Goal: Transaction & Acquisition: Book appointment/travel/reservation

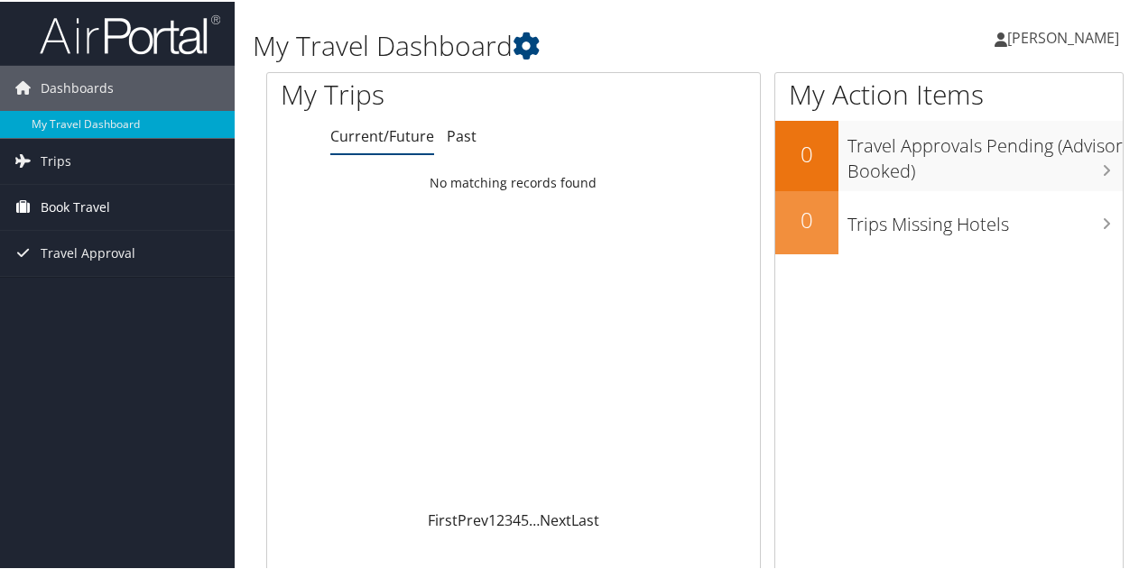
click at [52, 206] on span "Book Travel" at bounding box center [75, 205] width 69 height 45
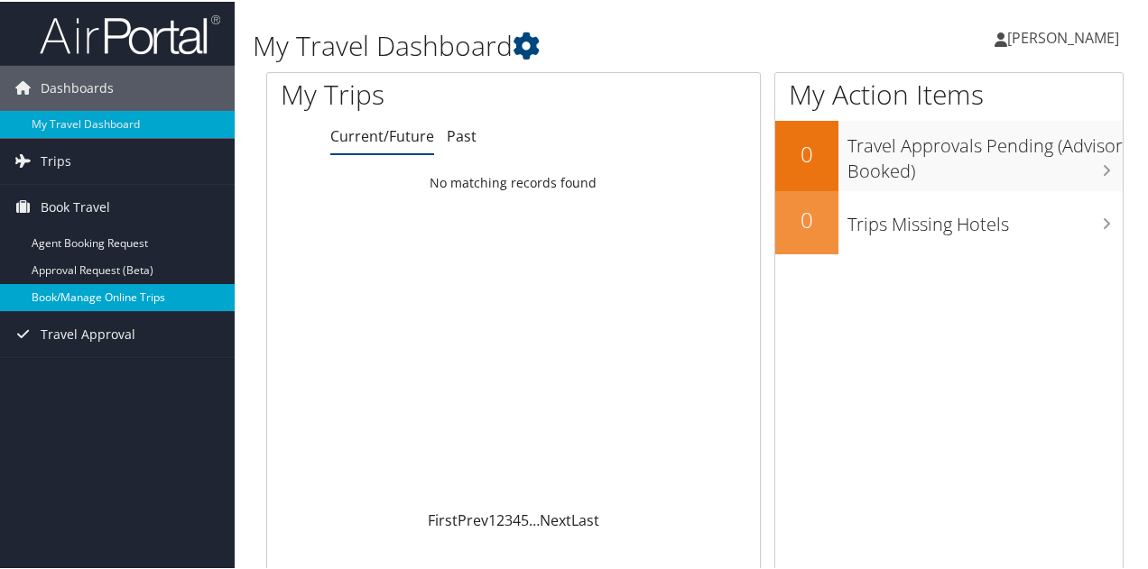
click at [138, 289] on link "Book/Manage Online Trips" at bounding box center [117, 295] width 235 height 27
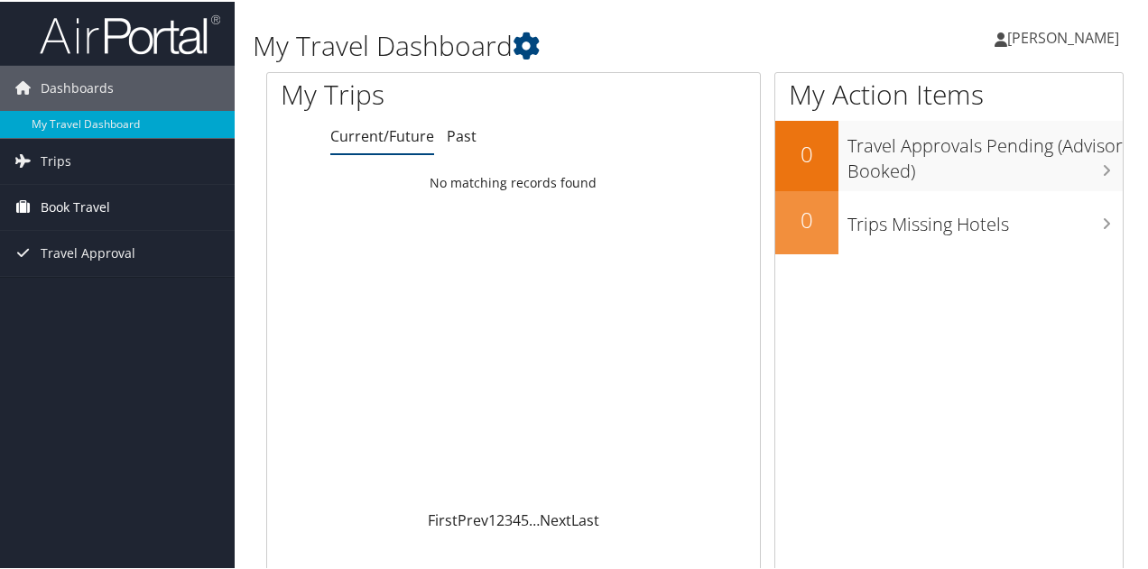
click at [94, 201] on span "Book Travel" at bounding box center [75, 205] width 69 height 45
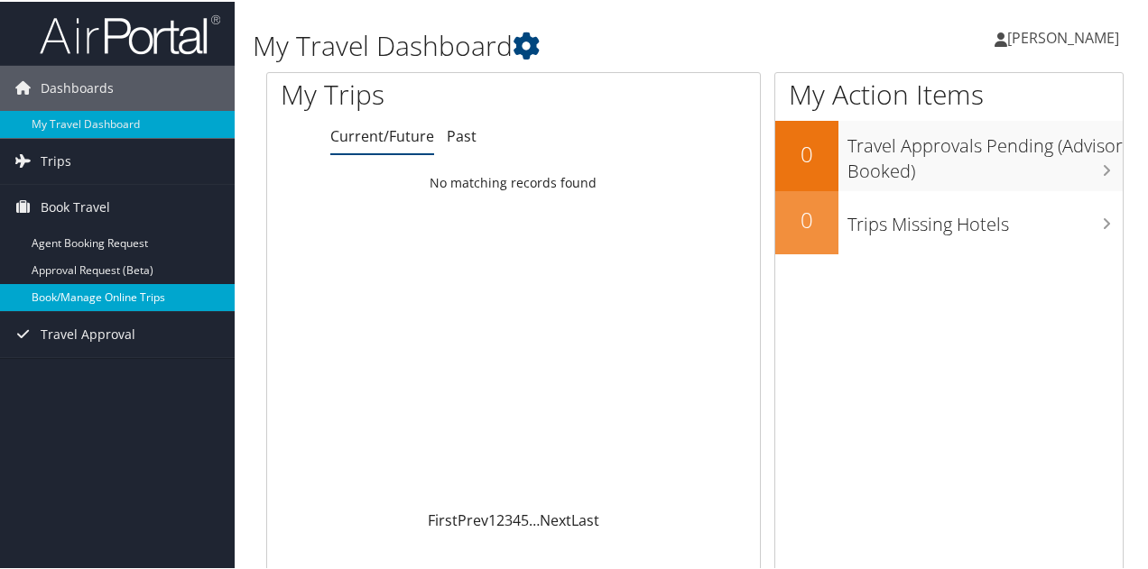
click at [105, 293] on link "Book/Manage Online Trips" at bounding box center [117, 295] width 235 height 27
